Goal: Navigation & Orientation: Find specific page/section

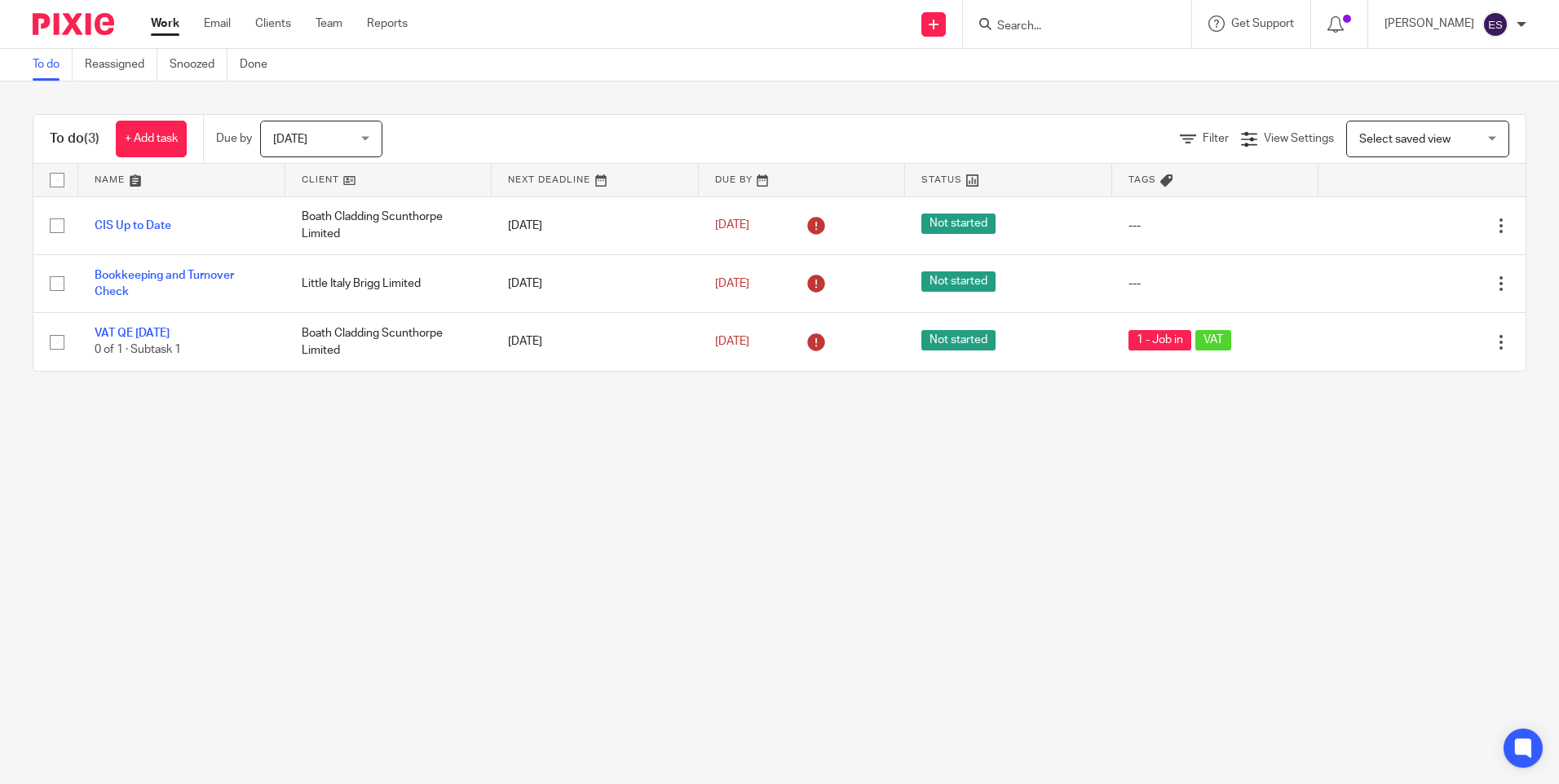
click at [1066, 34] on form at bounding box center [1083, 24] width 173 height 21
click at [1062, 23] on input "Search" at bounding box center [1069, 27] width 147 height 15
type input "t"
click at [273, 44] on div "Work Email Clients Team Reports Work Email Clients Team Reports Settings" at bounding box center [283, 24] width 297 height 48
click at [274, 35] on div "Work Email Clients Team Reports Work Email Clients Team Reports Settings" at bounding box center [283, 24] width 297 height 48
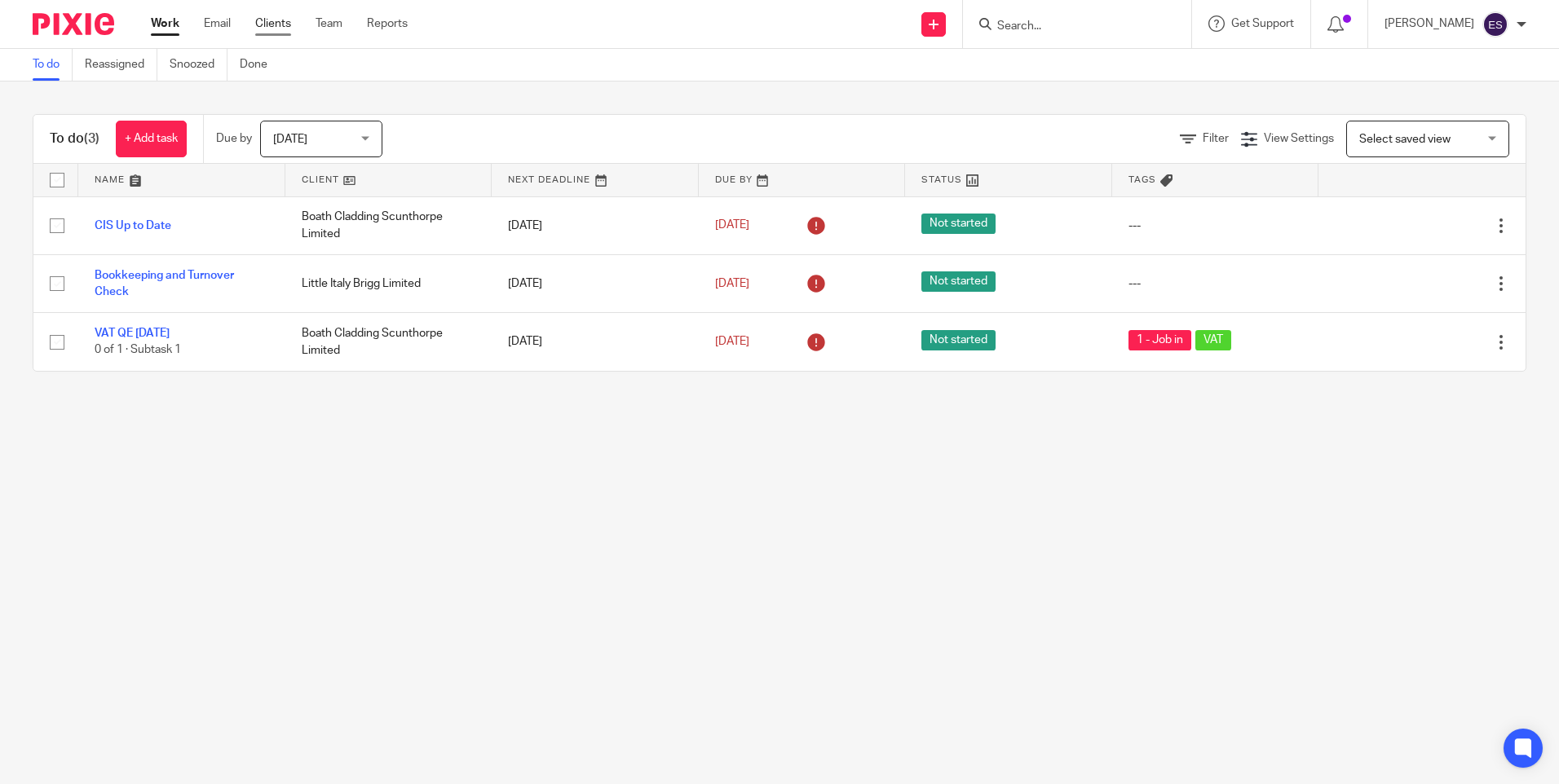
click at [277, 22] on link "Clients" at bounding box center [273, 24] width 35 height 17
click at [130, 64] on link "Reassigned" at bounding box center [121, 65] width 73 height 31
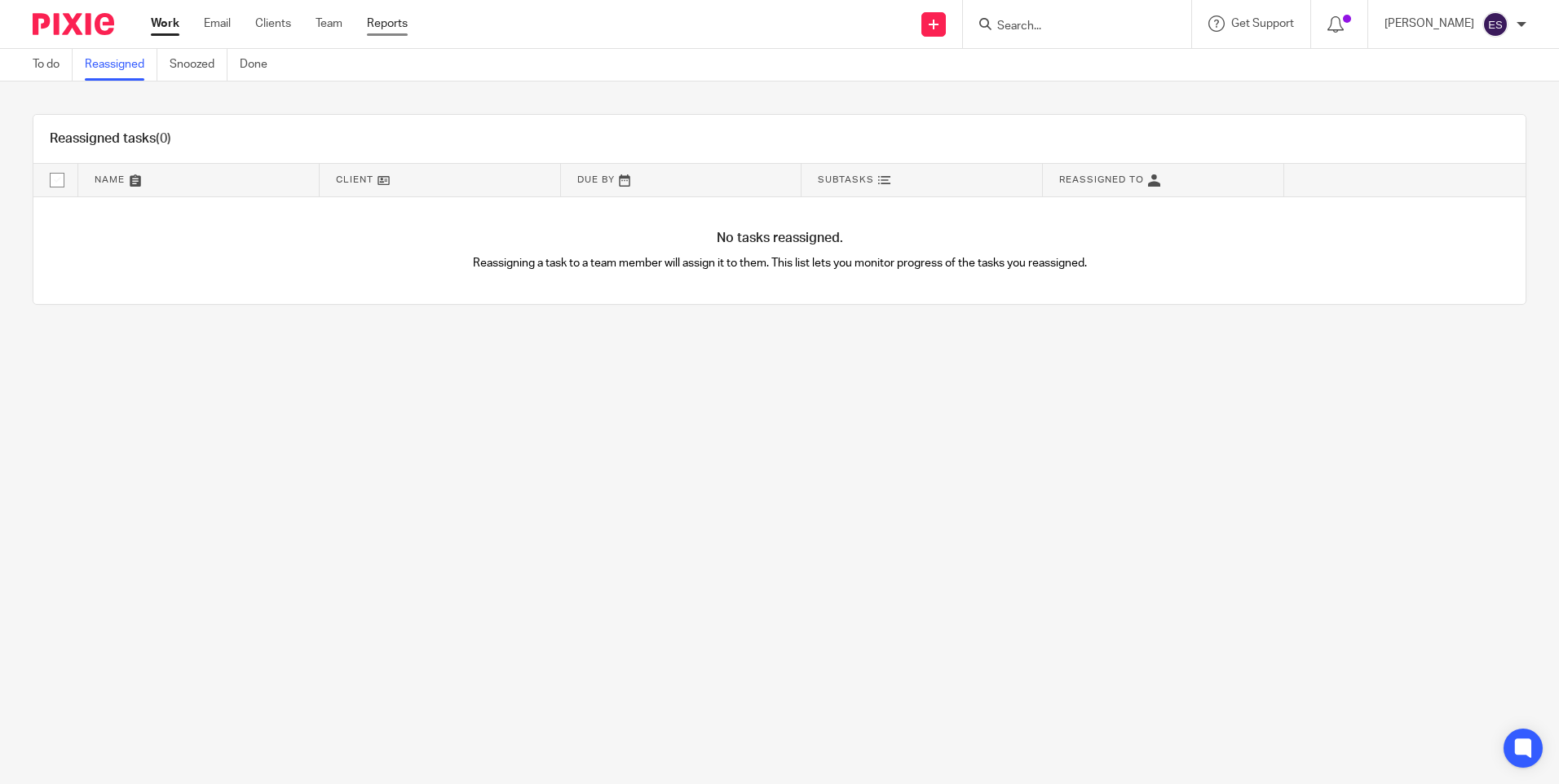
click at [386, 22] on link "Reports" at bounding box center [387, 24] width 40 height 17
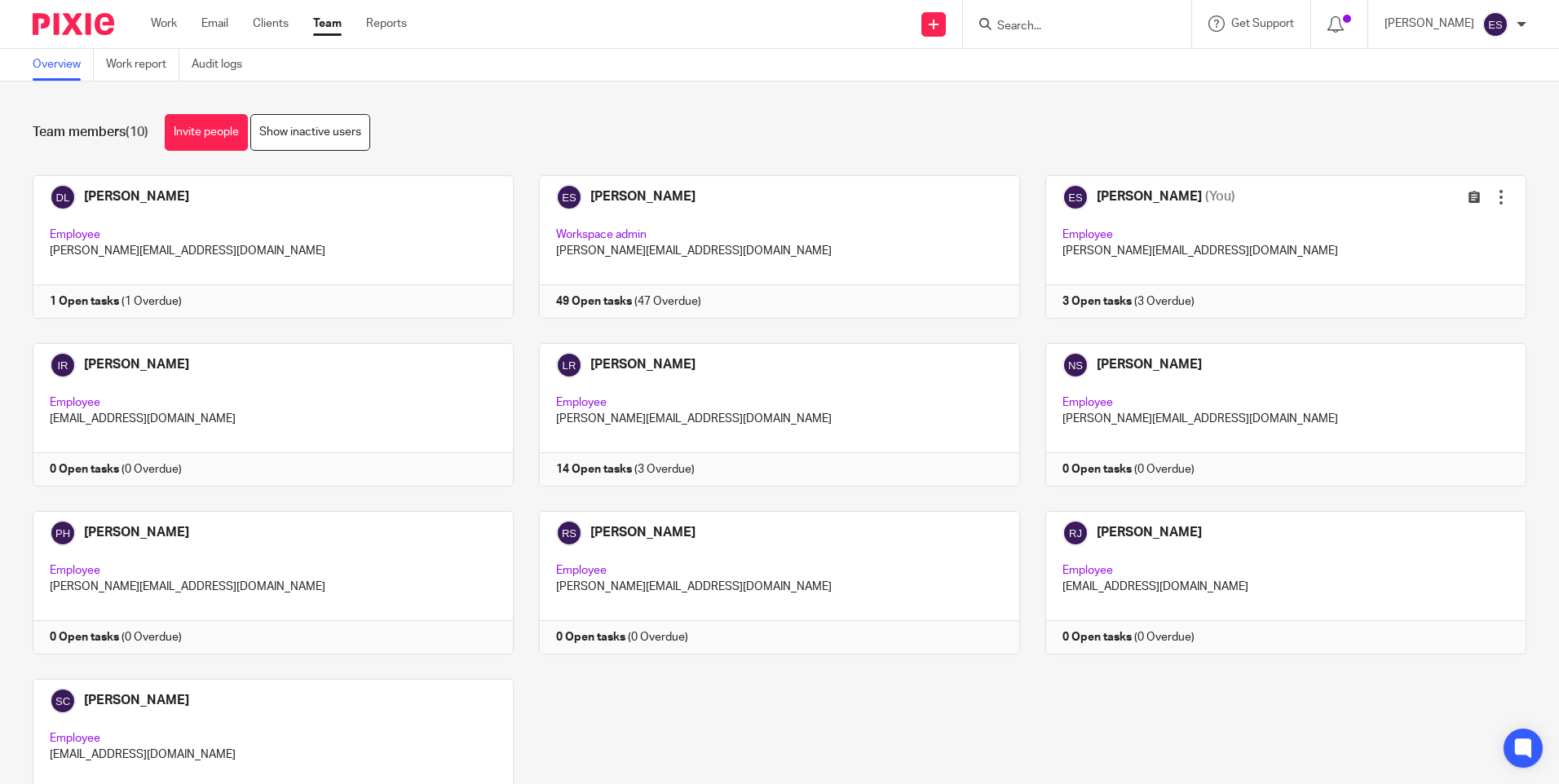
click at [1420, 19] on p "[PERSON_NAME]" at bounding box center [1429, 24] width 90 height 17
click at [550, 93] on div "Team members (10) Invite people Show inactive users Invite team members Add inv…" at bounding box center [780, 433] width 1559 height 702
click at [159, 22] on link "Work" at bounding box center [163, 24] width 27 height 17
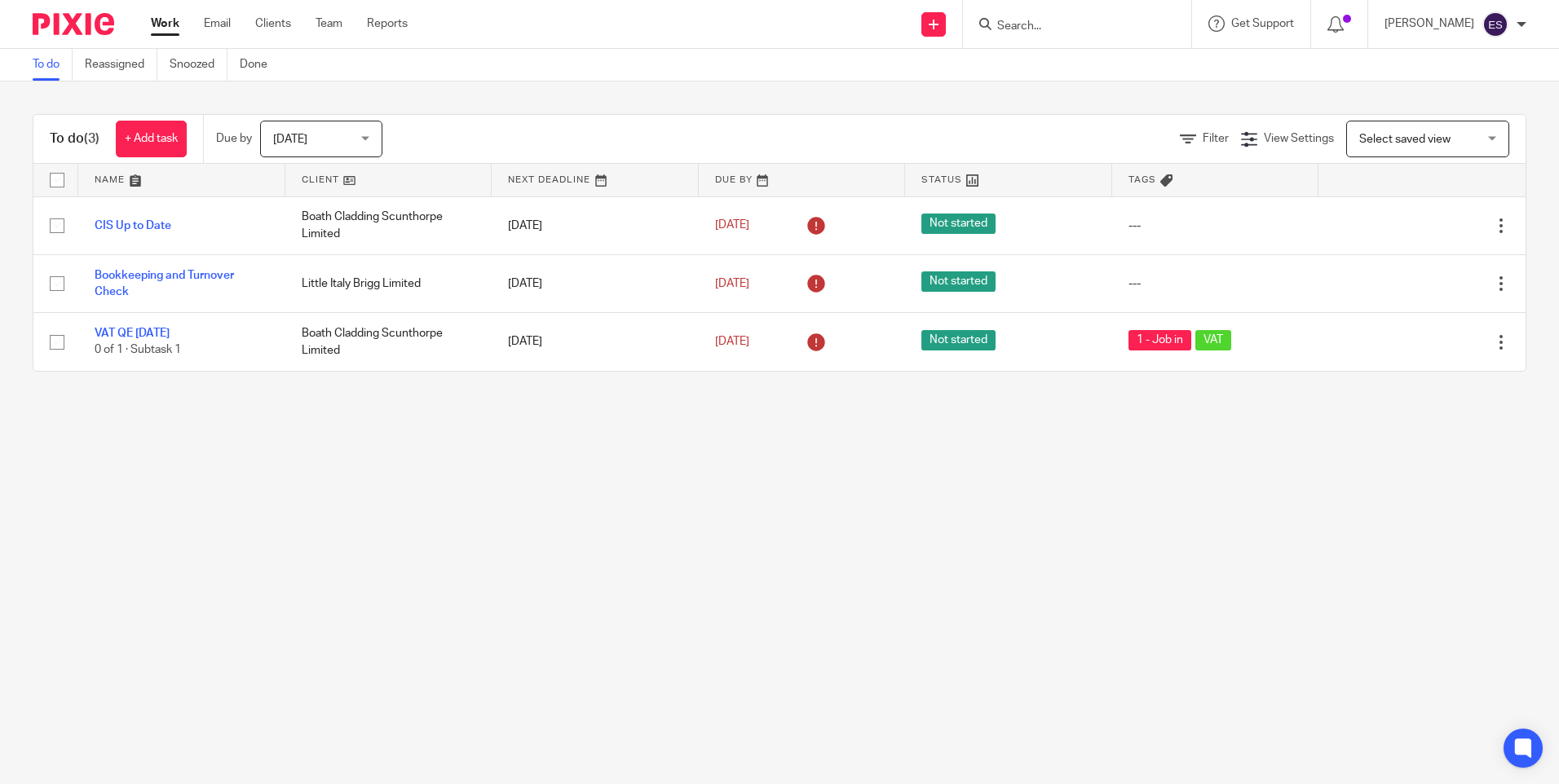
click at [348, 682] on main "To do Reassigned Snoozed Done To do (3) + Add task Due by [DATE] [DATE] [DATE] …" at bounding box center [780, 392] width 1559 height 784
